Goal: Information Seeking & Learning: Find specific fact

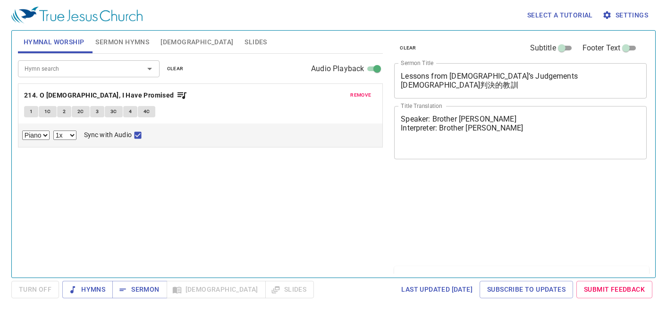
select select "1"
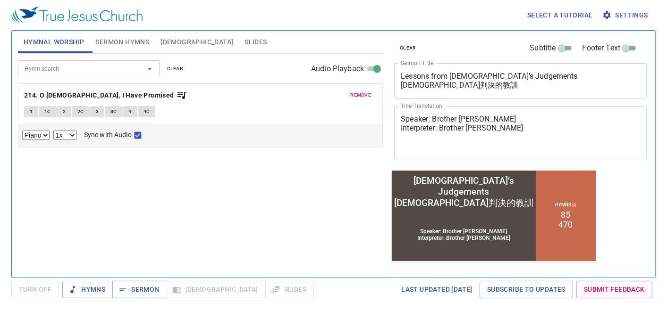
click at [655, 110] on div "Select a tutorial Settings Hymnal Worship Sermon Hymns [DEMOGRAPHIC_DATA] Slide…" at bounding box center [333, 155] width 667 height 311
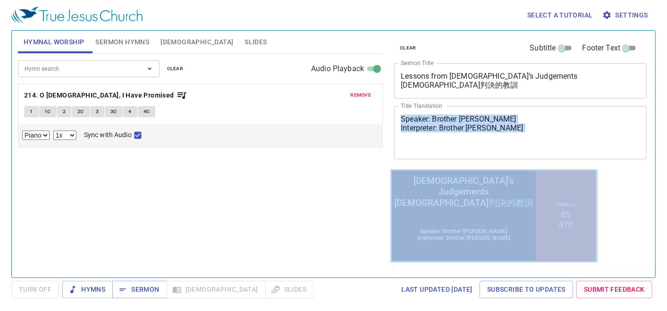
click at [655, 110] on div "Select a tutorial Settings Hymnal Worship Sermon Hymns [DEMOGRAPHIC_DATA] Slide…" at bounding box center [333, 155] width 667 height 311
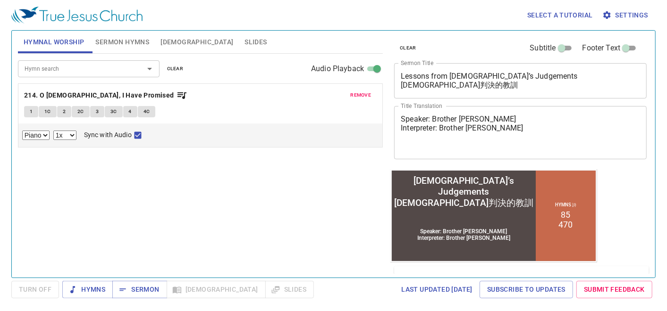
click at [356, 192] on div "Hymn search Hymn search clear Audio Playback remove 214. O [DEMOGRAPHIC_DATA], …" at bounding box center [200, 162] width 365 height 216
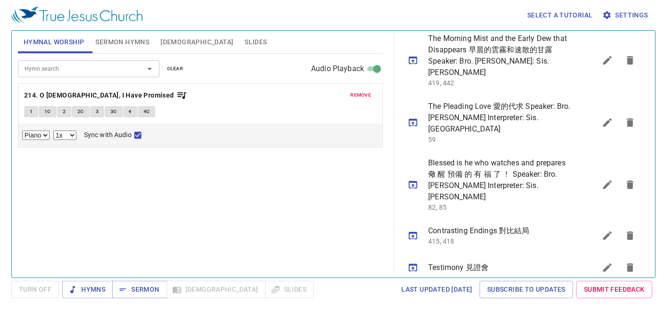
scroll to position [570, 0]
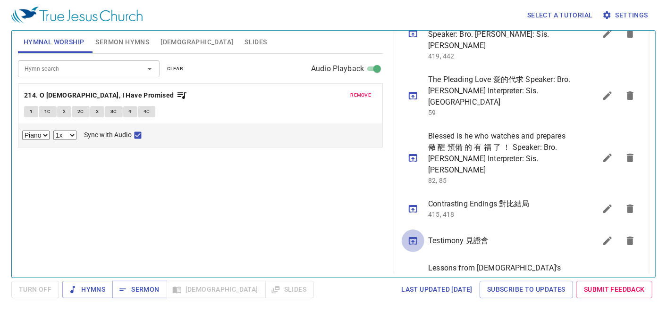
click at [413, 237] on icon "sermon lineup list" at bounding box center [413, 241] width 8 height 8
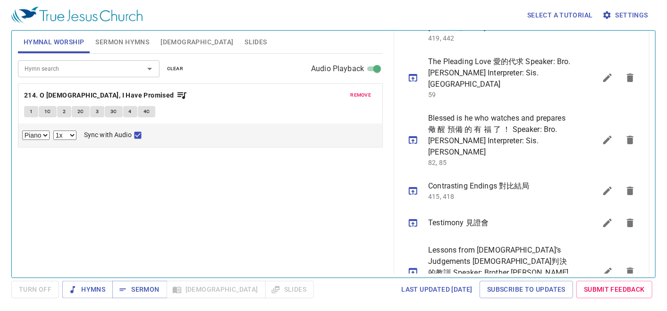
scroll to position [552, 0]
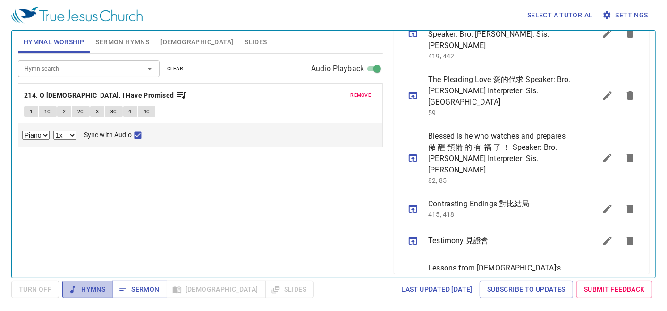
click at [91, 289] on span "Hymns" at bounding box center [87, 290] width 35 height 12
click at [359, 93] on span "remove" at bounding box center [360, 95] width 21 height 8
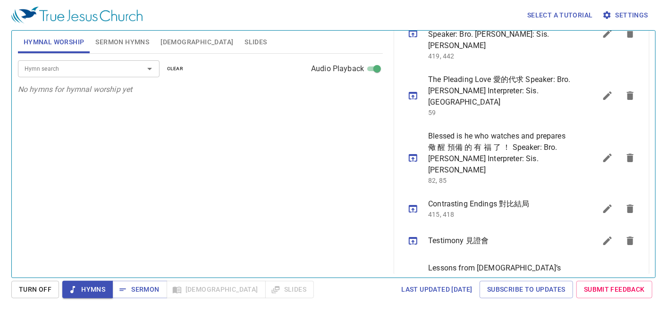
click at [57, 70] on input "Hymn search" at bounding box center [75, 68] width 108 height 11
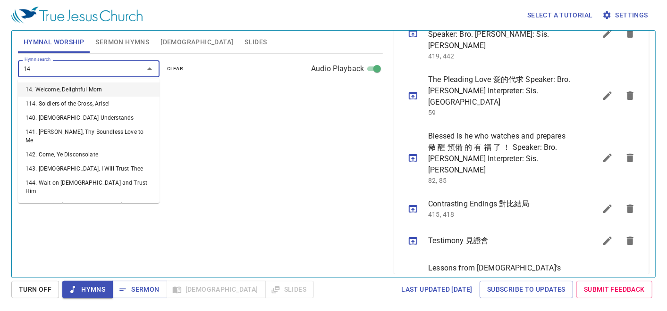
type input "149"
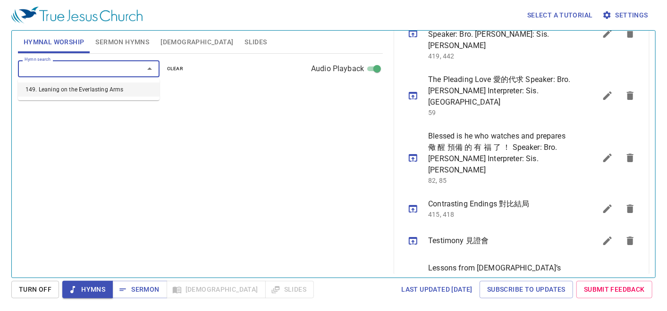
select select "1"
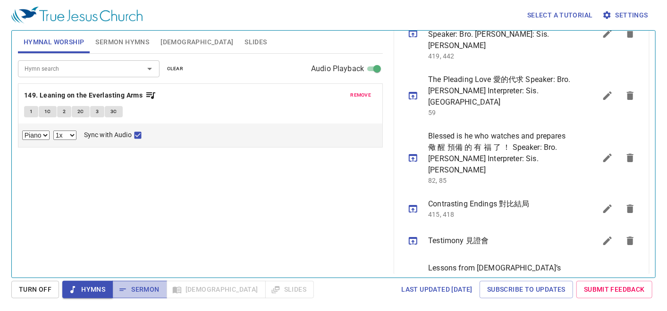
click at [144, 290] on span "Sermon" at bounding box center [139, 290] width 39 height 12
click at [89, 287] on span "Hymns" at bounding box center [87, 290] width 35 height 12
click at [25, 292] on span "Turn Off" at bounding box center [35, 290] width 33 height 12
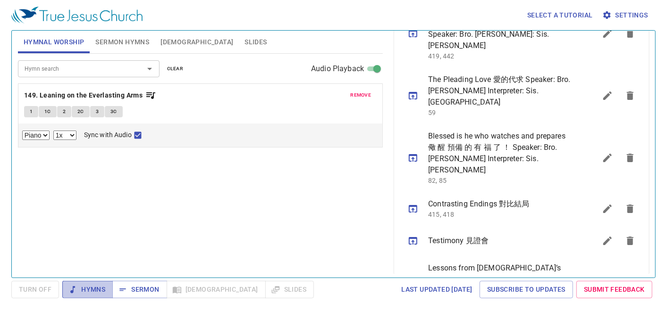
click at [90, 294] on span "Hymns" at bounding box center [87, 290] width 35 height 12
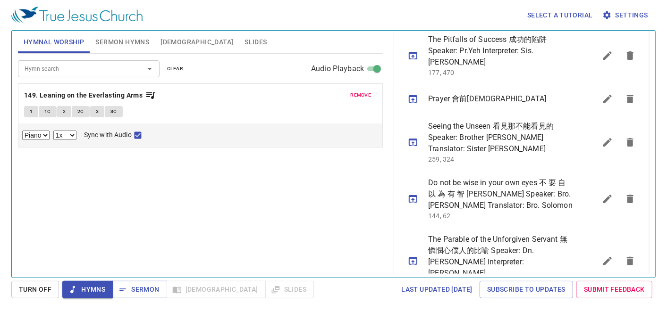
scroll to position [255, 0]
click at [414, 94] on icon "sermon lineup list" at bounding box center [412, 99] width 11 height 11
click at [143, 292] on span "Sermon" at bounding box center [139, 290] width 39 height 12
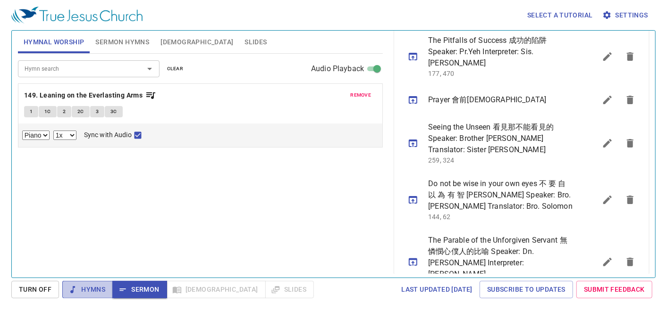
click at [87, 284] on span "Hymns" at bounding box center [87, 290] width 35 height 12
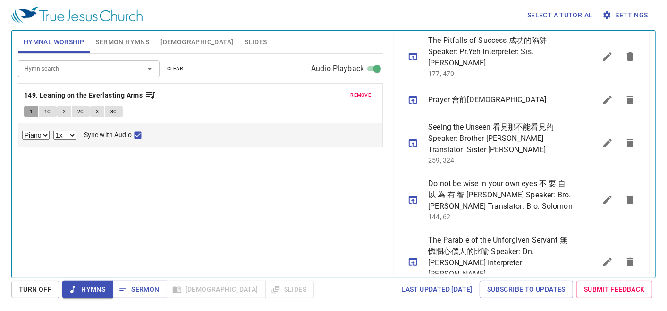
click at [31, 108] on span "1" at bounding box center [31, 112] width 3 height 8
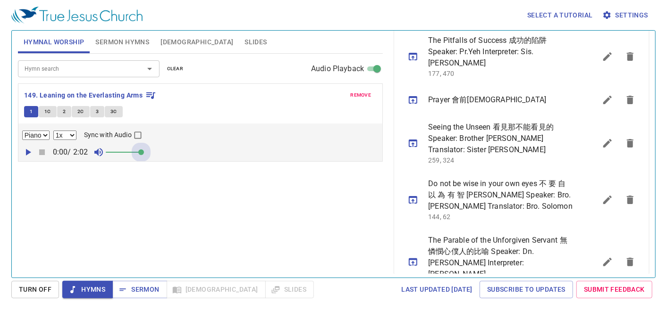
click at [141, 153] on span at bounding box center [123, 152] width 35 height 13
click at [139, 132] on input "Sync with Audio" at bounding box center [138, 137] width 12 height 12
checkbox input "true"
click at [27, 151] on icon "button" at bounding box center [28, 152] width 5 height 7
click at [344, 222] on div "Hymn search Hymn search clear Audio Playback remove 149. Leaning on the Everlas…" at bounding box center [200, 162] width 365 height 216
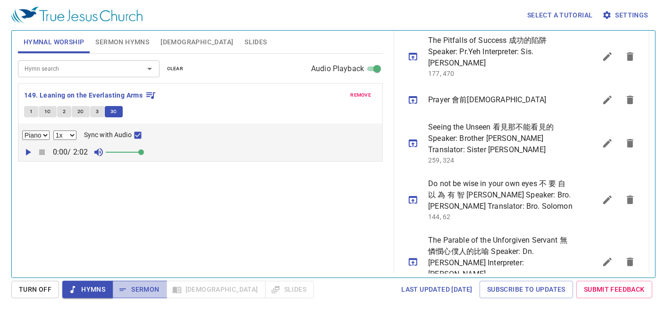
click at [152, 287] on span "Sermon" at bounding box center [139, 290] width 39 height 12
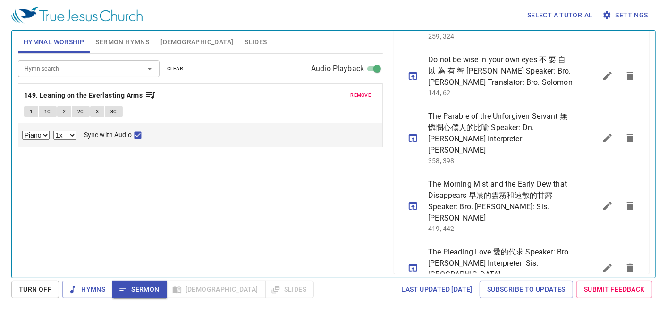
scroll to position [552, 0]
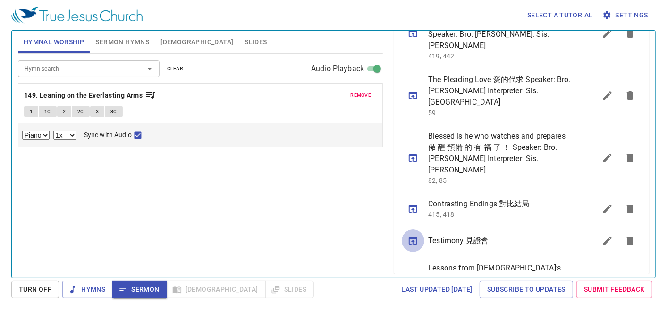
click at [408, 235] on icon "sermon lineup list" at bounding box center [412, 240] width 11 height 11
click at [330, 113] on div "1 1C 2 2C 3 3C" at bounding box center [200, 113] width 352 height 14
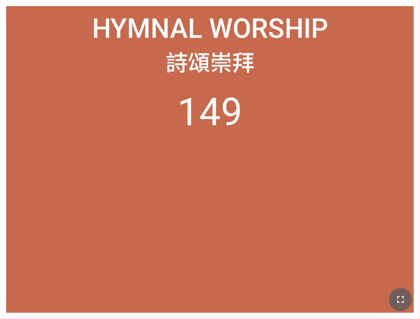
click at [403, 297] on icon "button" at bounding box center [400, 299] width 7 height 7
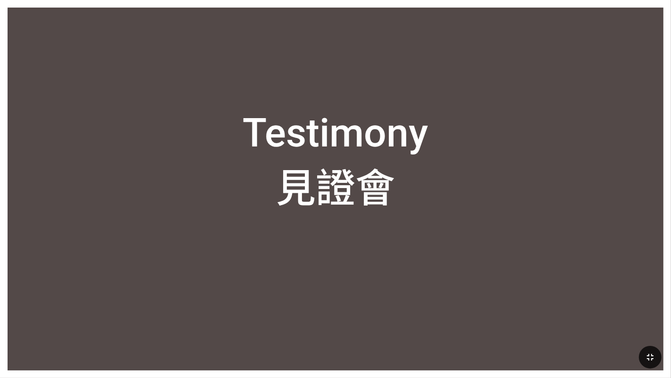
click at [642, 356] on button "button" at bounding box center [650, 356] width 23 height 23
